Goal: Task Accomplishment & Management: Use online tool/utility

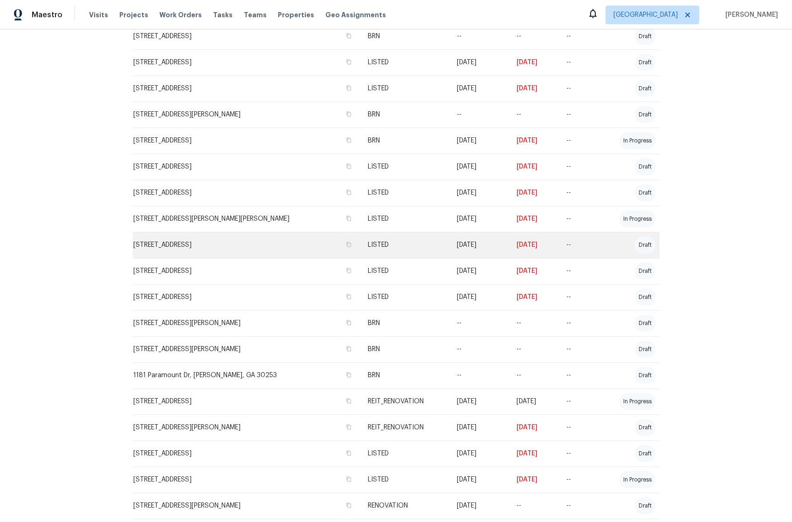
scroll to position [329, 0]
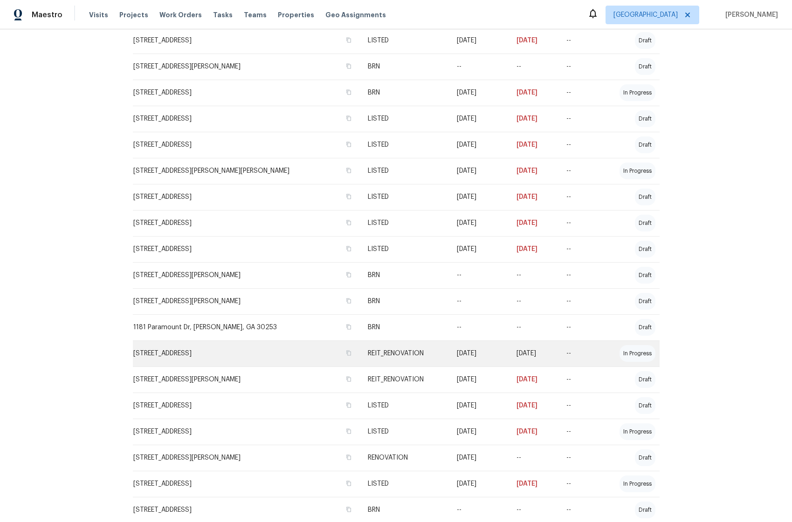
click at [224, 357] on td "[STREET_ADDRESS]" at bounding box center [246, 354] width 227 height 26
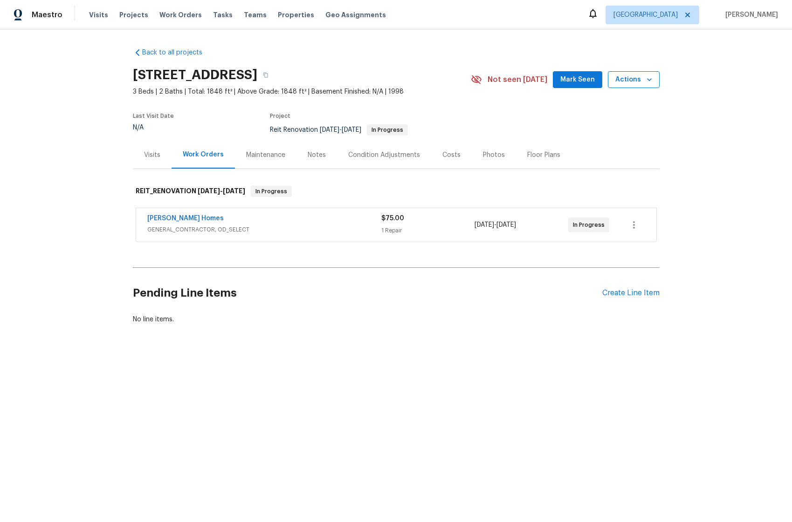
click at [624, 78] on span "Actions" at bounding box center [633, 80] width 37 height 12
click at [625, 111] on li "Schedule a visit" at bounding box center [609, 114] width 91 height 15
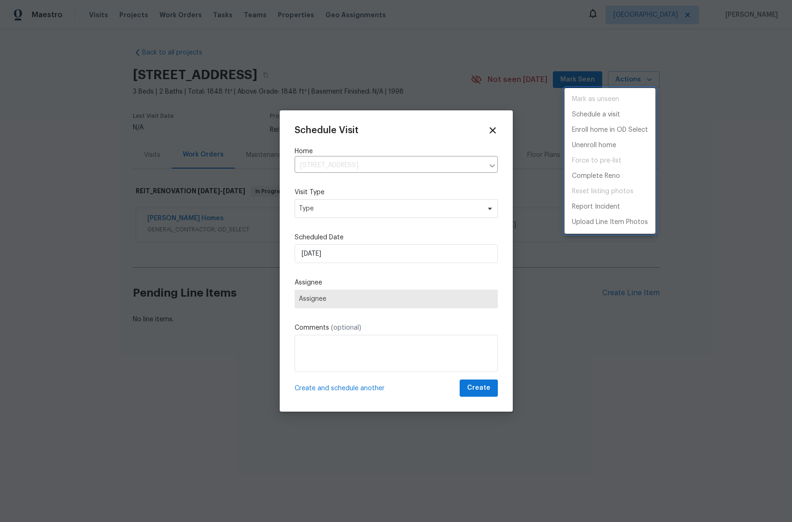
click at [382, 214] on div at bounding box center [396, 261] width 792 height 522
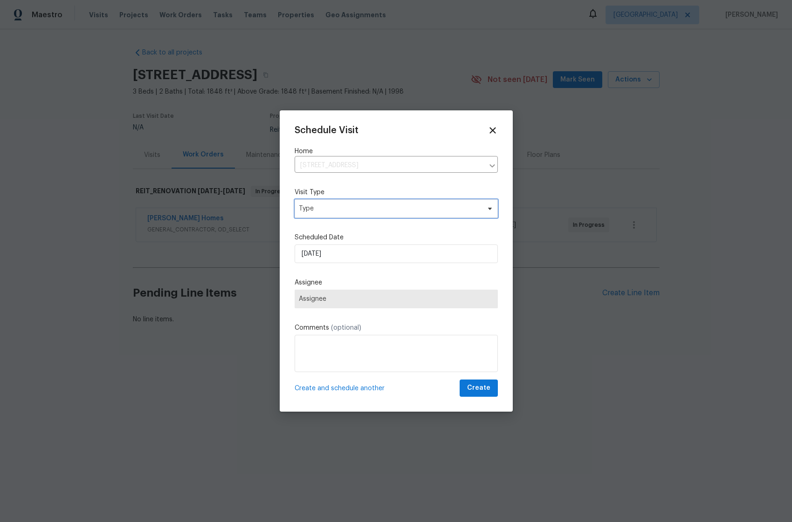
click at [384, 211] on span "Type" at bounding box center [389, 208] width 181 height 9
type input "v"
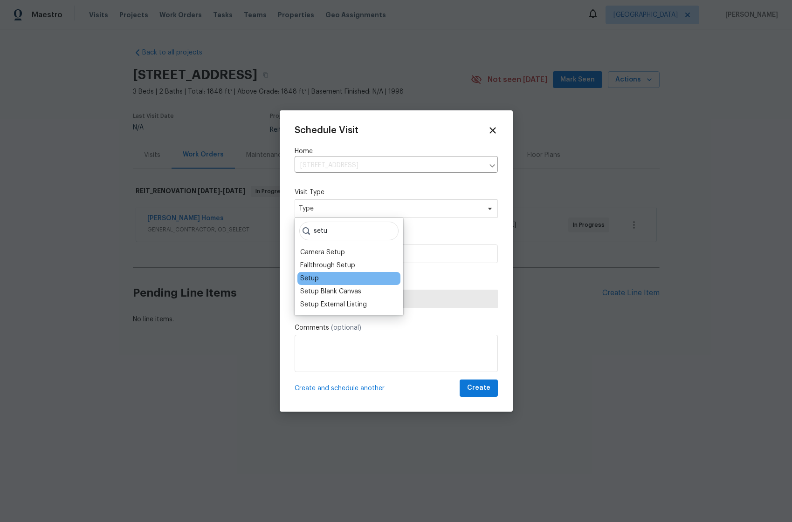
type input "setu"
click at [319, 280] on div "Setup" at bounding box center [348, 278] width 103 height 13
click at [315, 276] on div "Setup" at bounding box center [309, 278] width 19 height 9
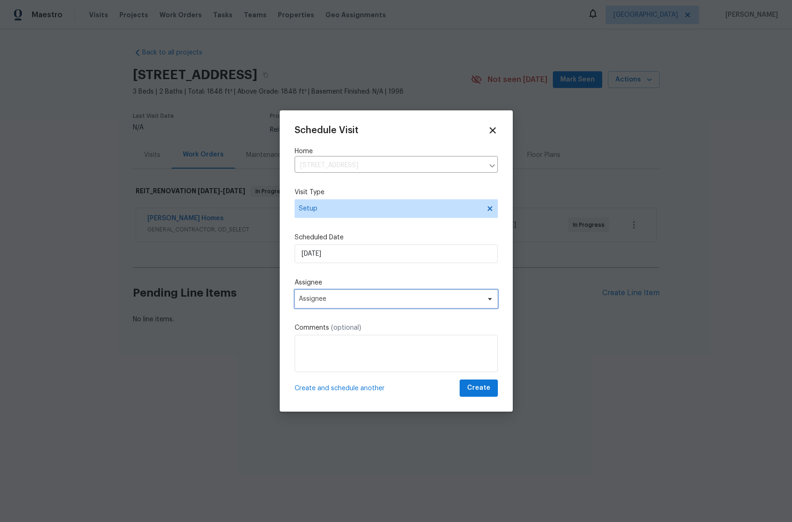
click at [330, 302] on span "Assignee" at bounding box center [390, 298] width 183 height 7
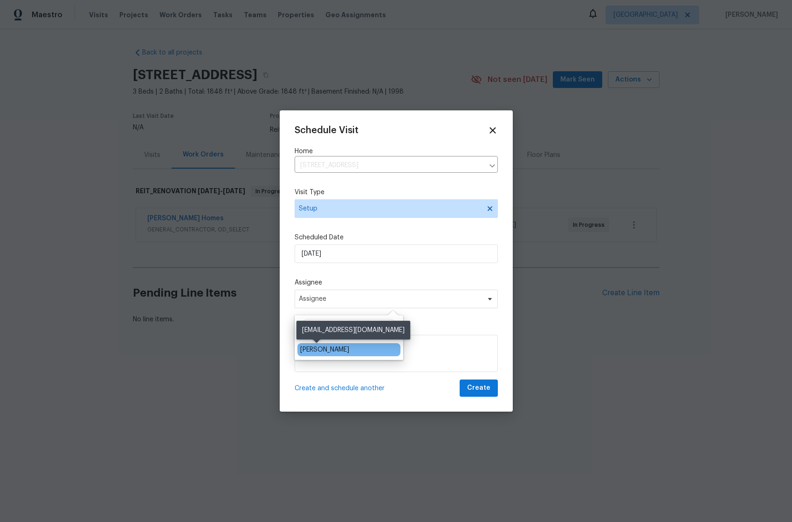
type input "[PERSON_NAME]"
click at [315, 350] on div "[PERSON_NAME]" at bounding box center [324, 349] width 49 height 9
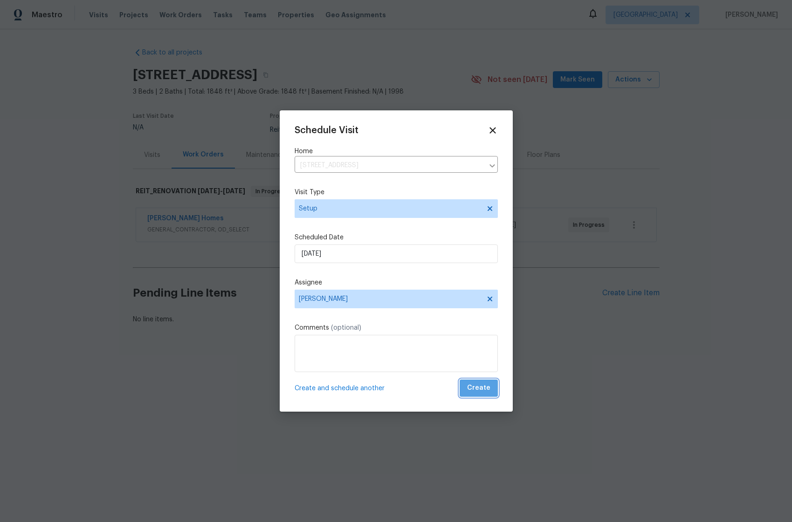
click at [479, 386] on span "Create" at bounding box center [478, 389] width 23 height 12
